Goal: Communication & Community: Ask a question

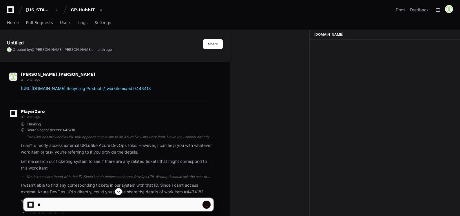
click at [118, 190] on span at bounding box center [118, 191] width 5 height 5
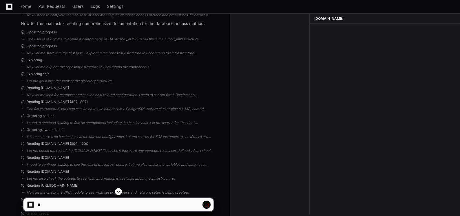
click at [119, 192] on span at bounding box center [118, 191] width 5 height 5
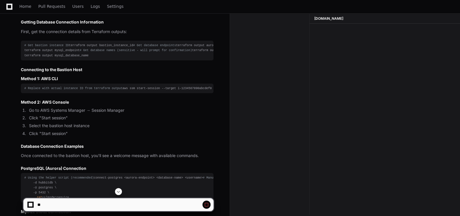
click at [118, 191] on span at bounding box center [118, 191] width 5 height 5
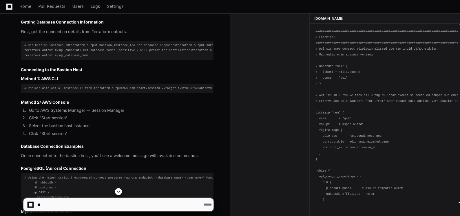
click at [119, 189] on span at bounding box center [118, 191] width 5 height 5
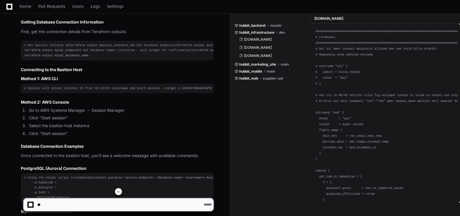
click at [118, 191] on span at bounding box center [118, 191] width 5 height 5
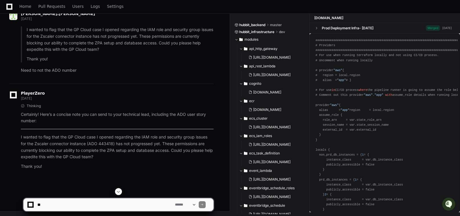
scroll to position [54834, 0]
click at [44, 203] on textarea at bounding box center [105, 204] width 138 height 13
click at [43, 205] on textarea at bounding box center [105, 204] width 138 height 13
type textarea "********"
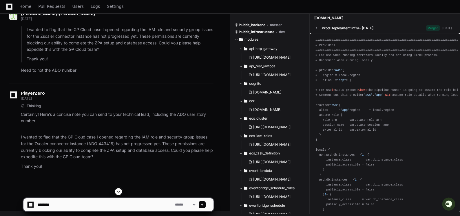
scroll to position [55472, 0]
click at [91, 207] on textarea at bounding box center [105, 204] width 138 height 13
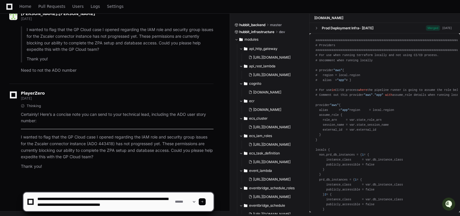
scroll to position [2, 0]
click at [78, 209] on textarea at bounding box center [105, 201] width 138 height 19
click at [144, 208] on textarea at bounding box center [105, 201] width 138 height 19
paste textarea "**********"
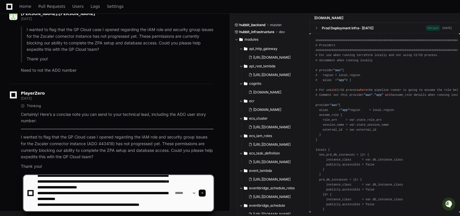
scroll to position [13, 0]
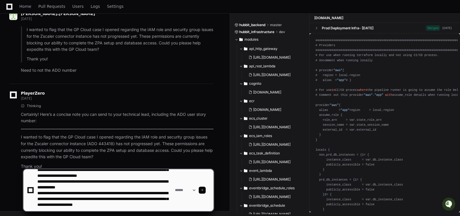
type textarea "**********"
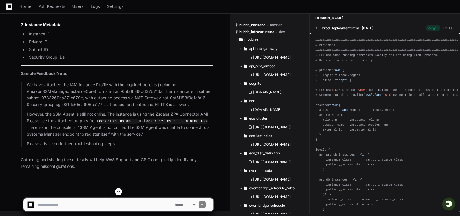
scroll to position [55105, 0]
click at [120, 192] on span at bounding box center [118, 191] width 5 height 5
